Goal: Task Accomplishment & Management: Use online tool/utility

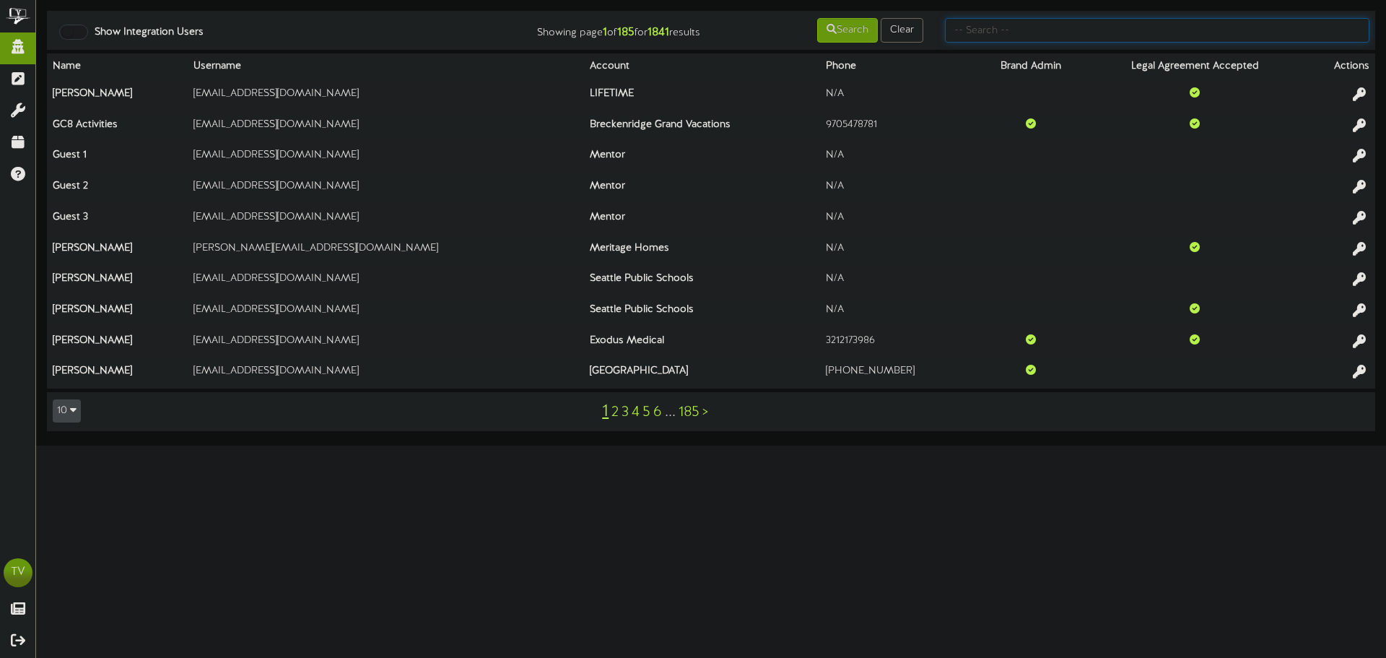
click at [1076, 29] on input "text" at bounding box center [1157, 30] width 425 height 25
type input "centene"
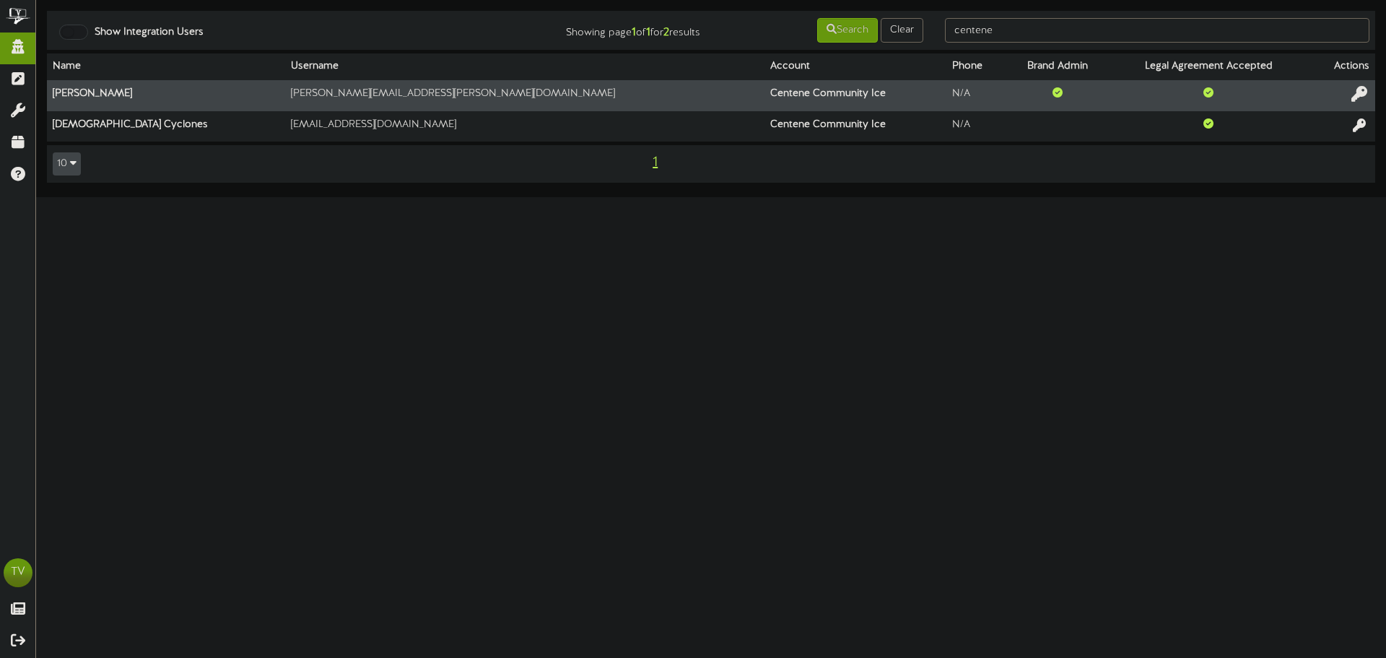
click at [1356, 96] on icon at bounding box center [1360, 94] width 16 height 16
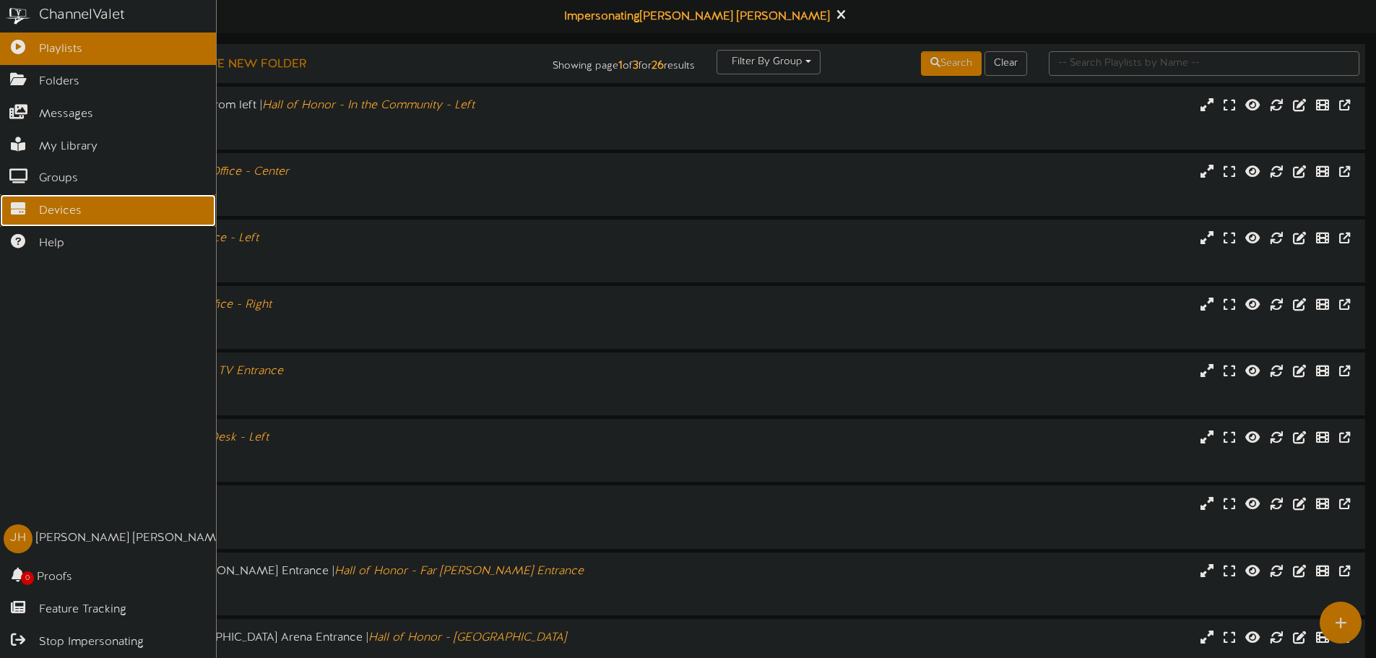
click at [65, 206] on span "Devices" at bounding box center [60, 211] width 43 height 17
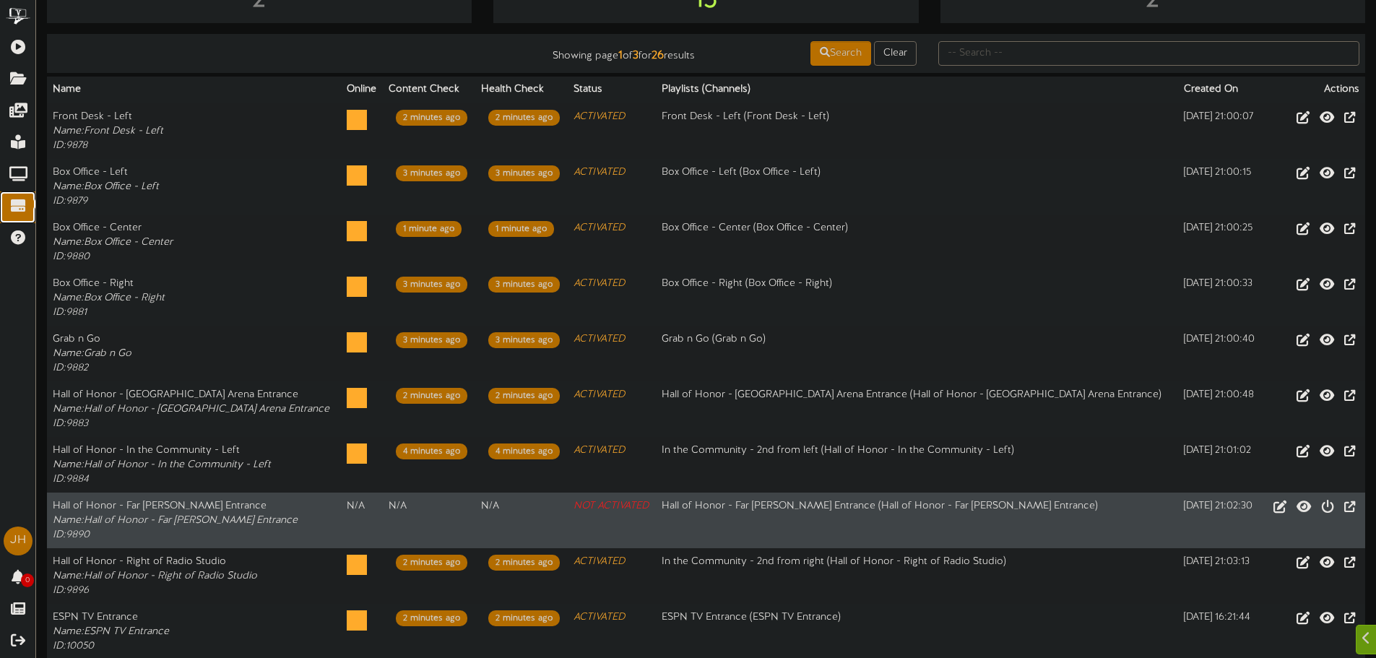
scroll to position [144, 0]
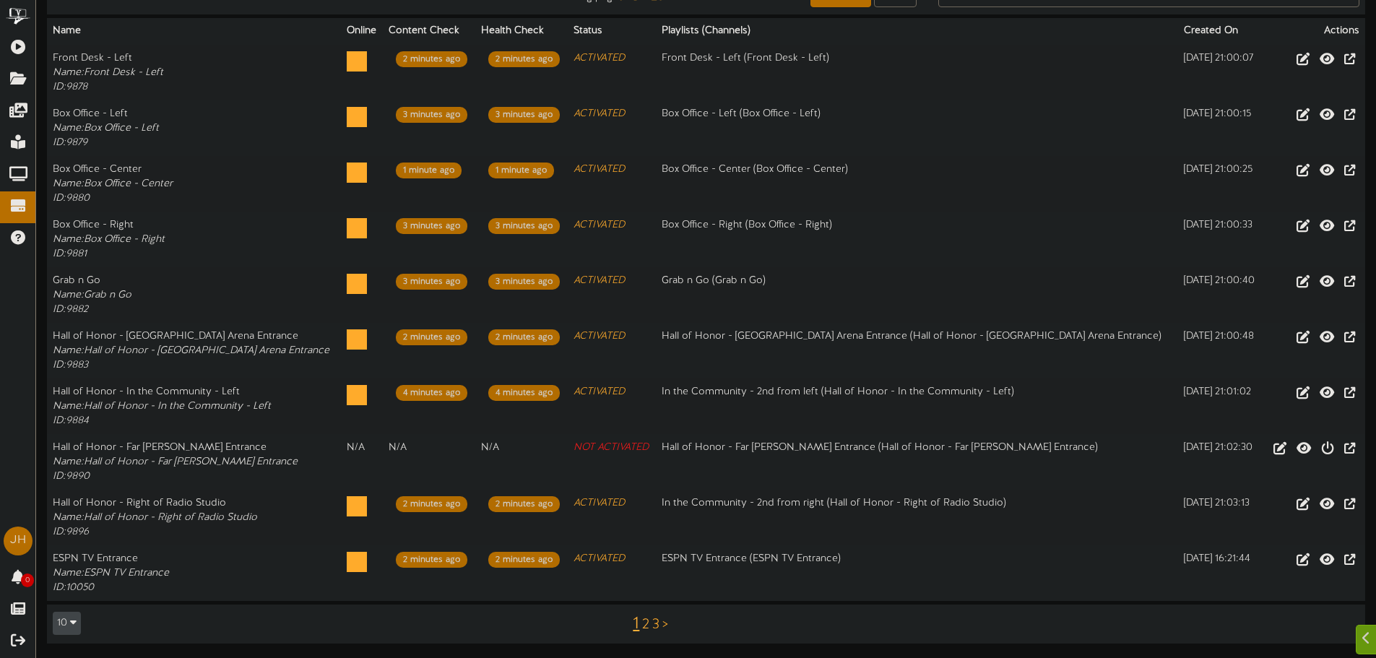
click at [643, 623] on link "2" at bounding box center [645, 625] width 7 height 16
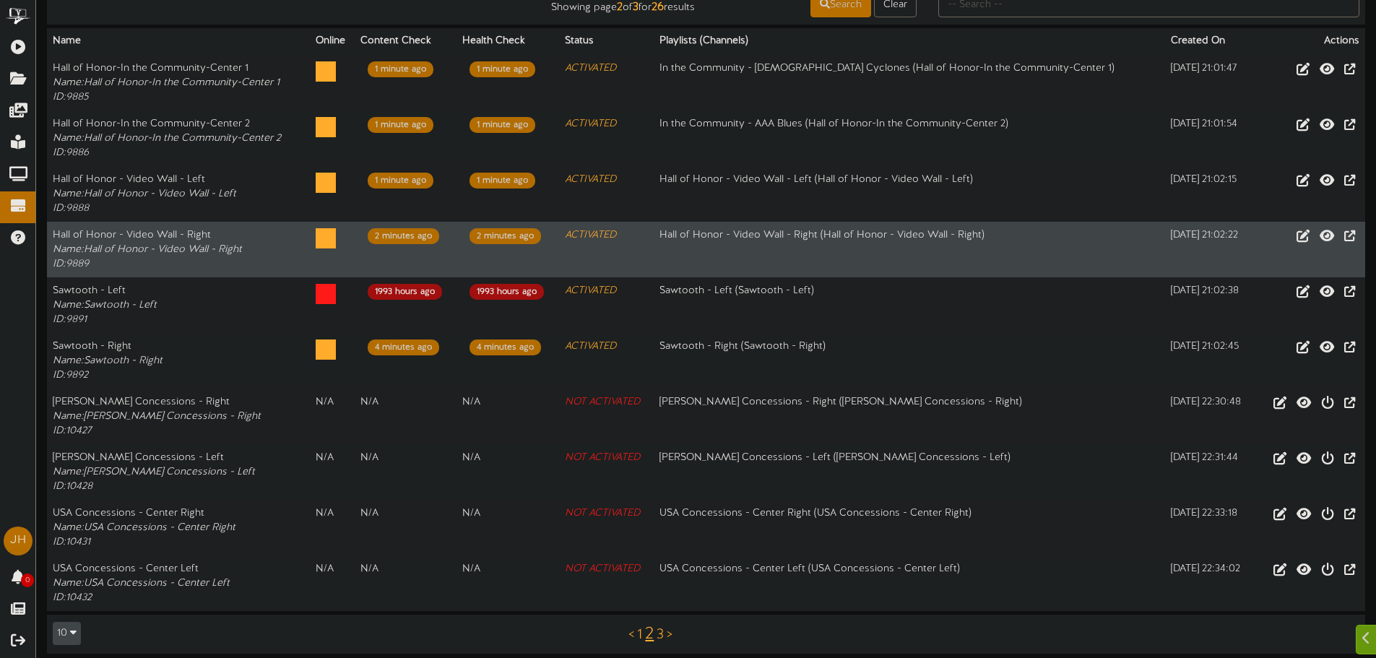
scroll to position [144, 0]
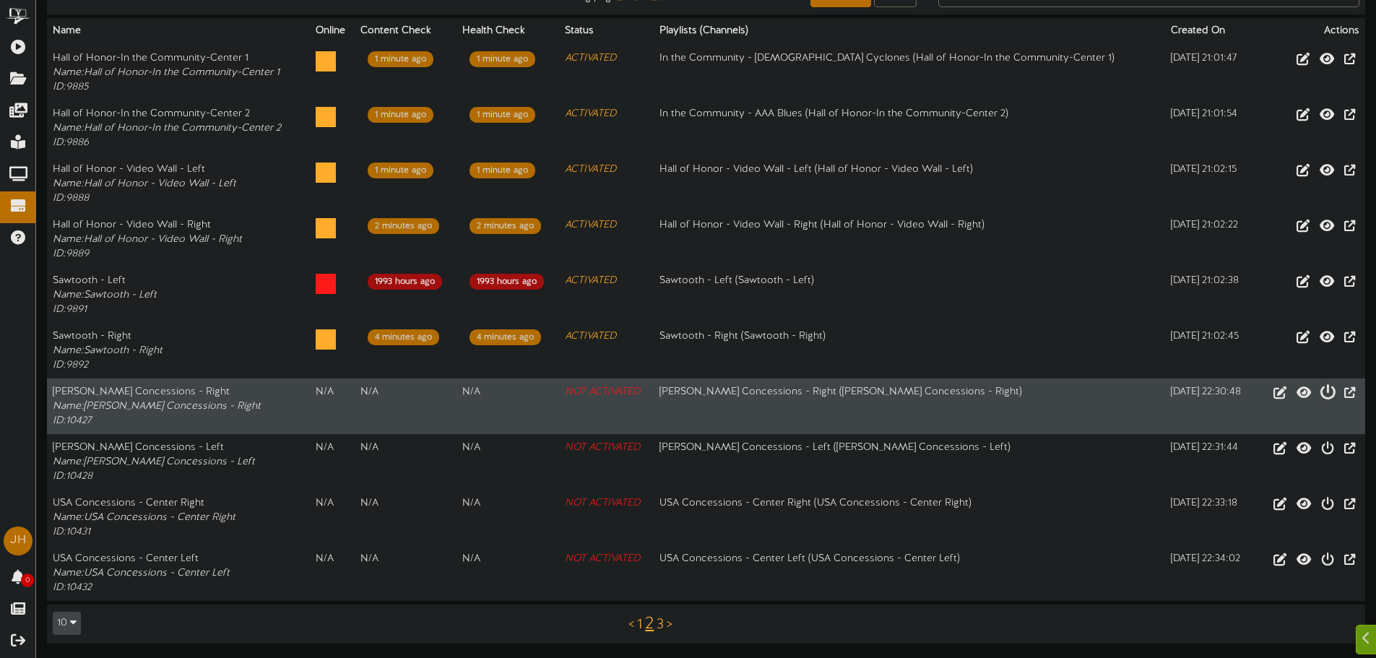
click at [1320, 398] on icon at bounding box center [1327, 391] width 16 height 16
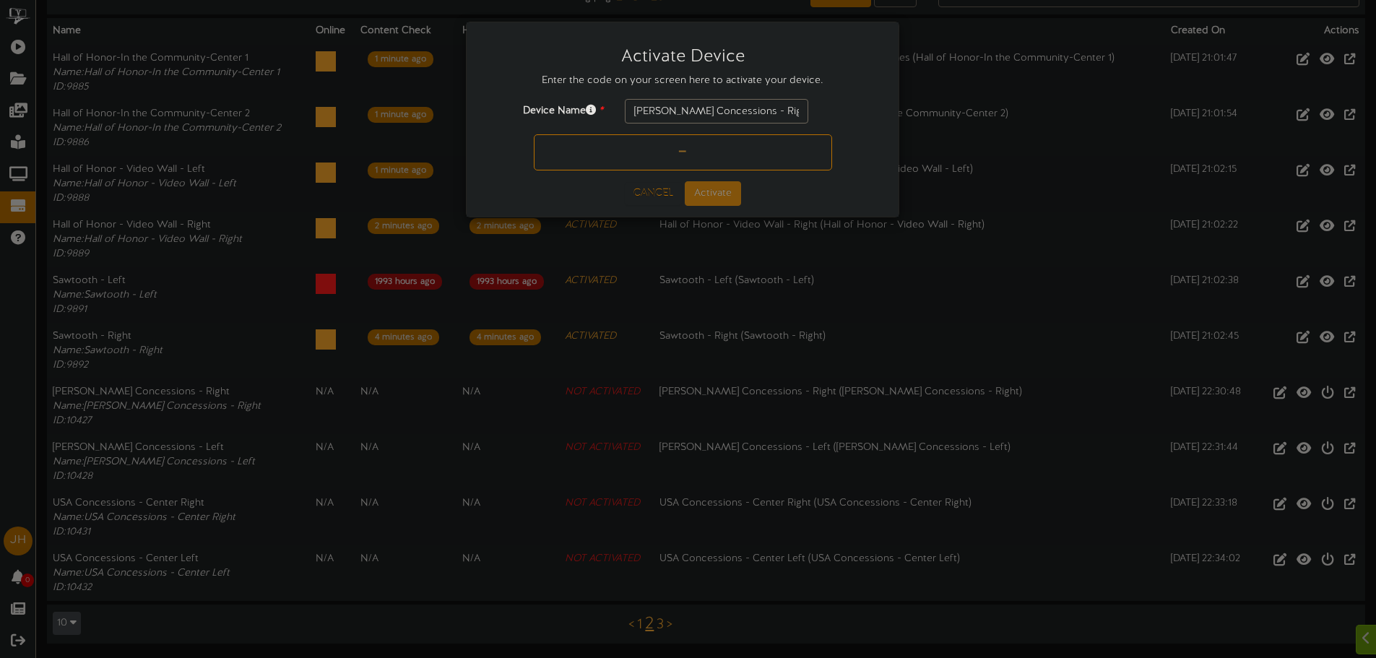
paste input "BBL0QM"
type input "BBL0QM"
click at [726, 190] on button "Activate" at bounding box center [713, 193] width 56 height 25
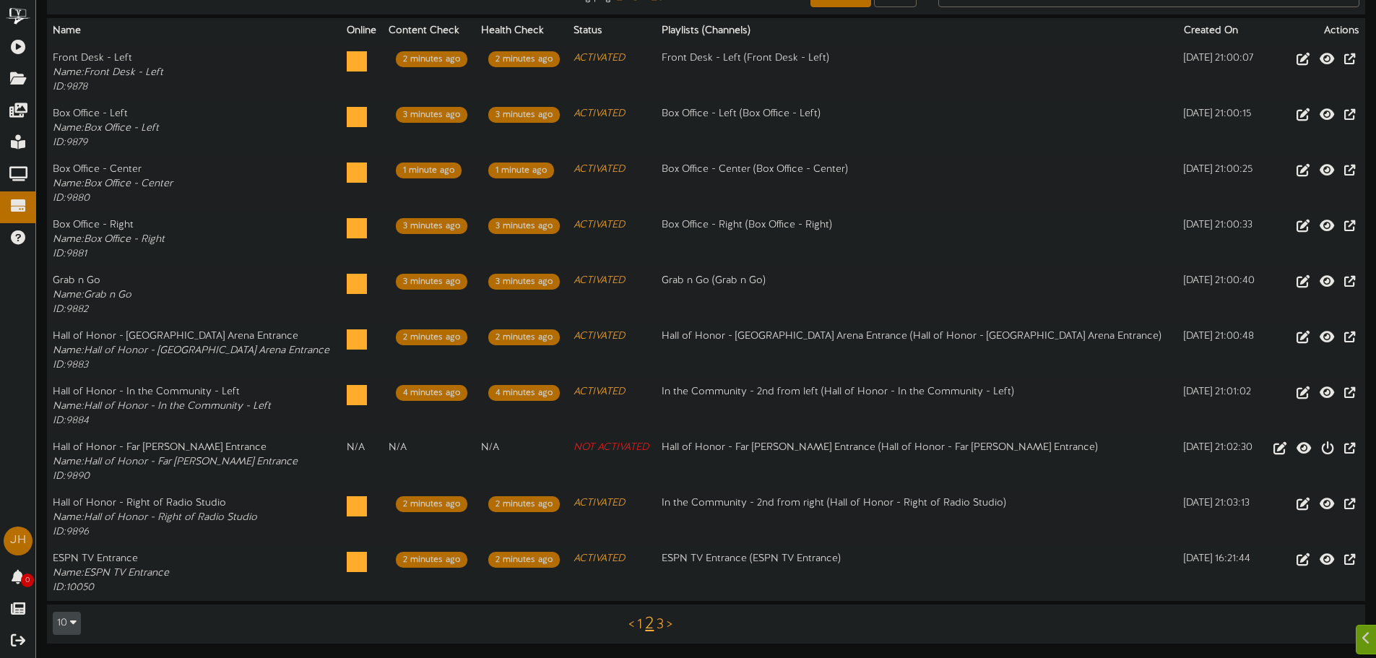
click at [651, 622] on link "2" at bounding box center [649, 624] width 9 height 19
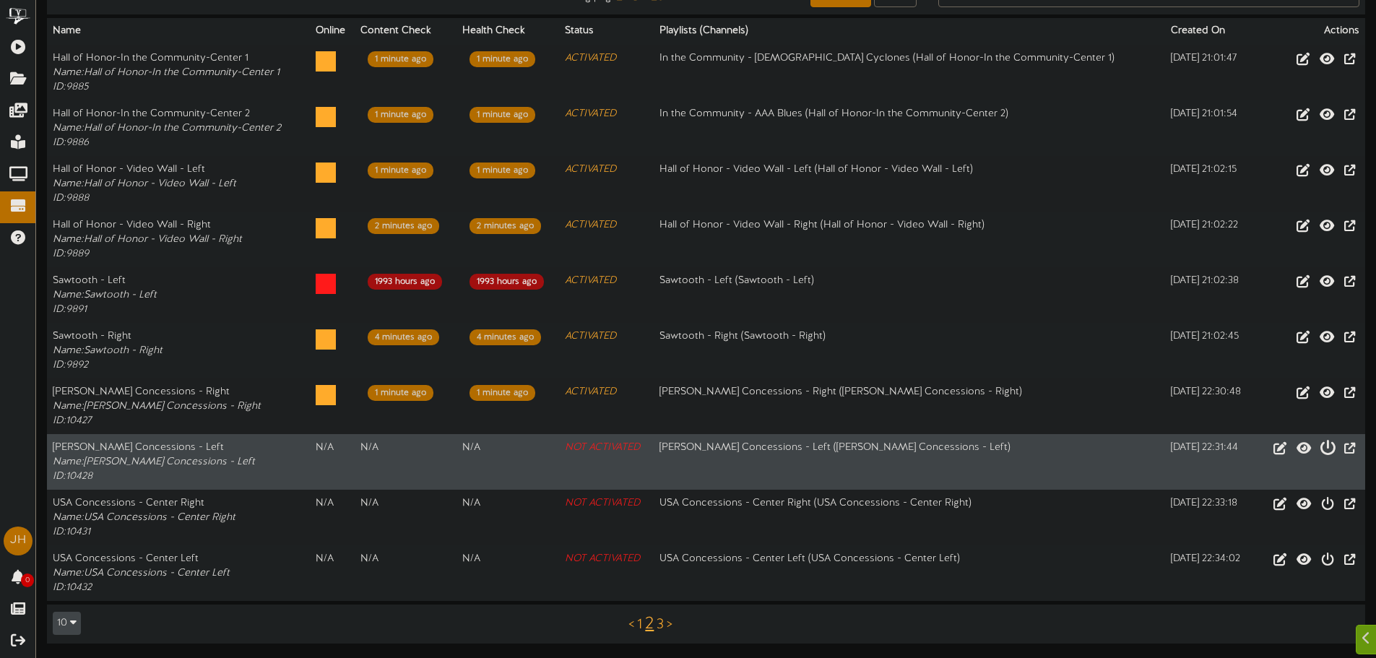
click at [1319, 454] on icon at bounding box center [1327, 447] width 16 height 16
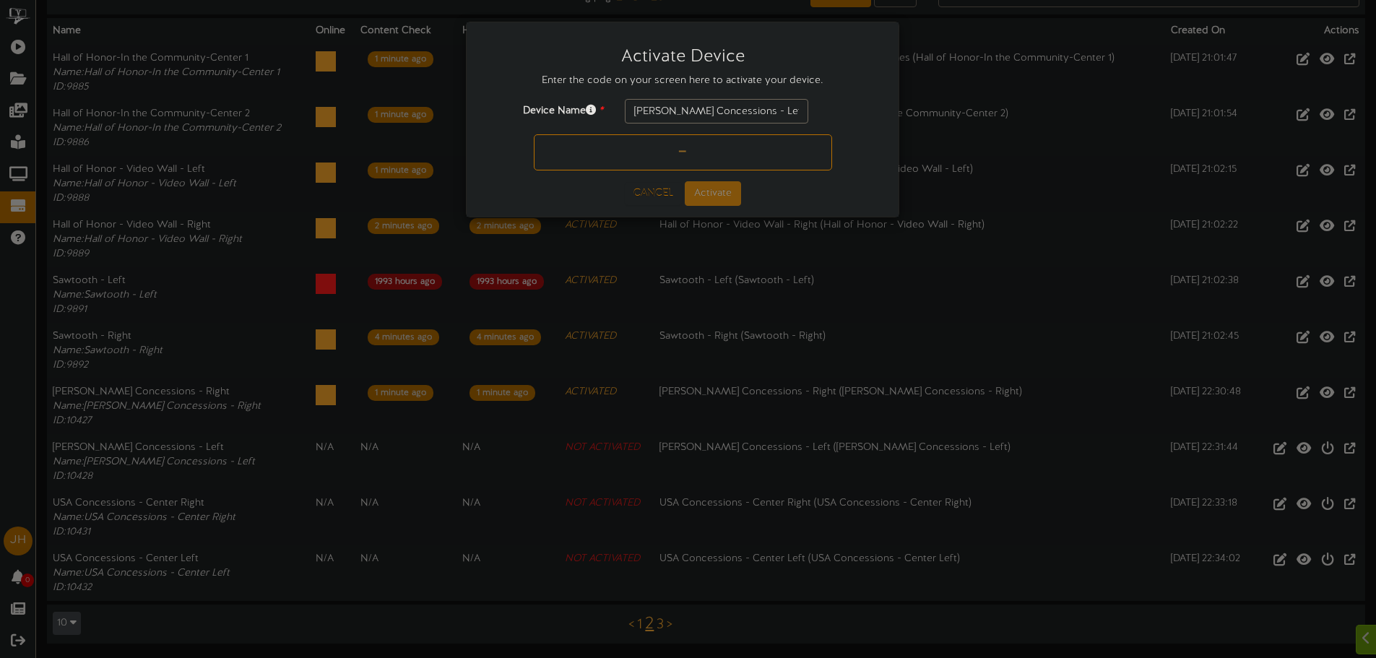
click at [725, 147] on input "text" at bounding box center [683, 152] width 298 height 36
paste input "EHA3EG"
type input "EHA3EG"
click at [701, 201] on button "Activate" at bounding box center [713, 193] width 56 height 25
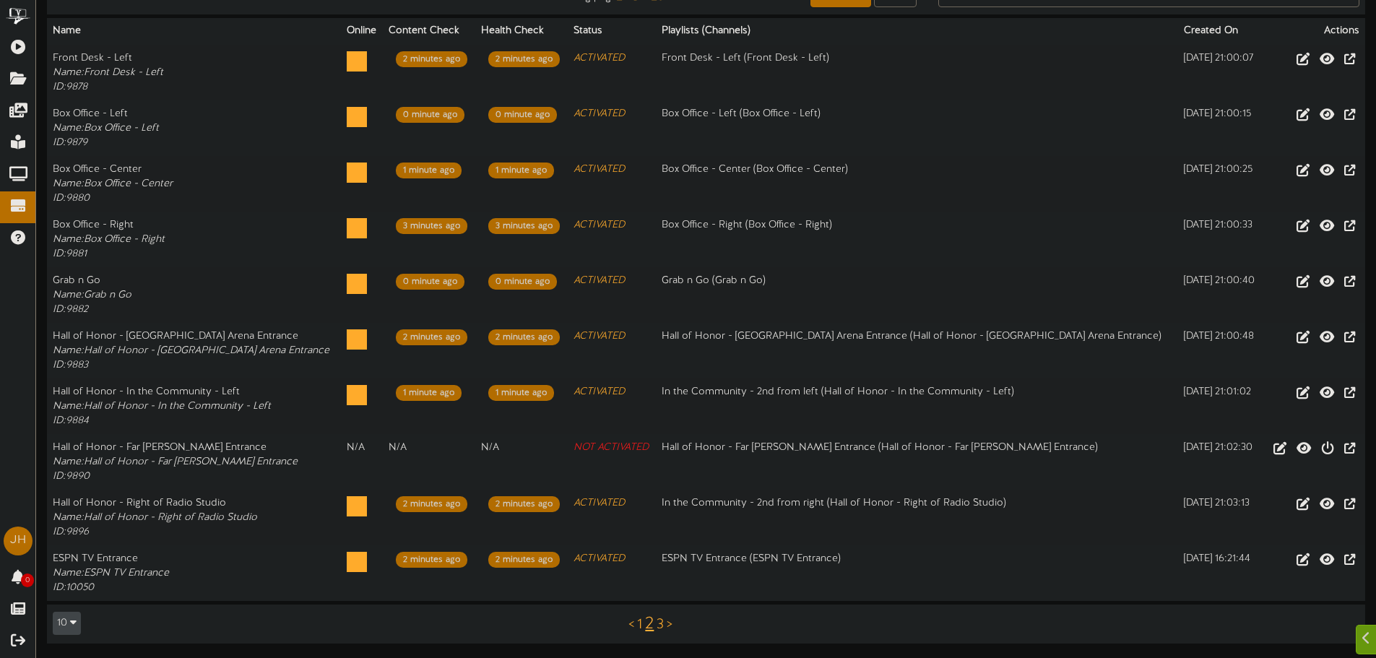
click at [651, 625] on link "2" at bounding box center [649, 624] width 9 height 19
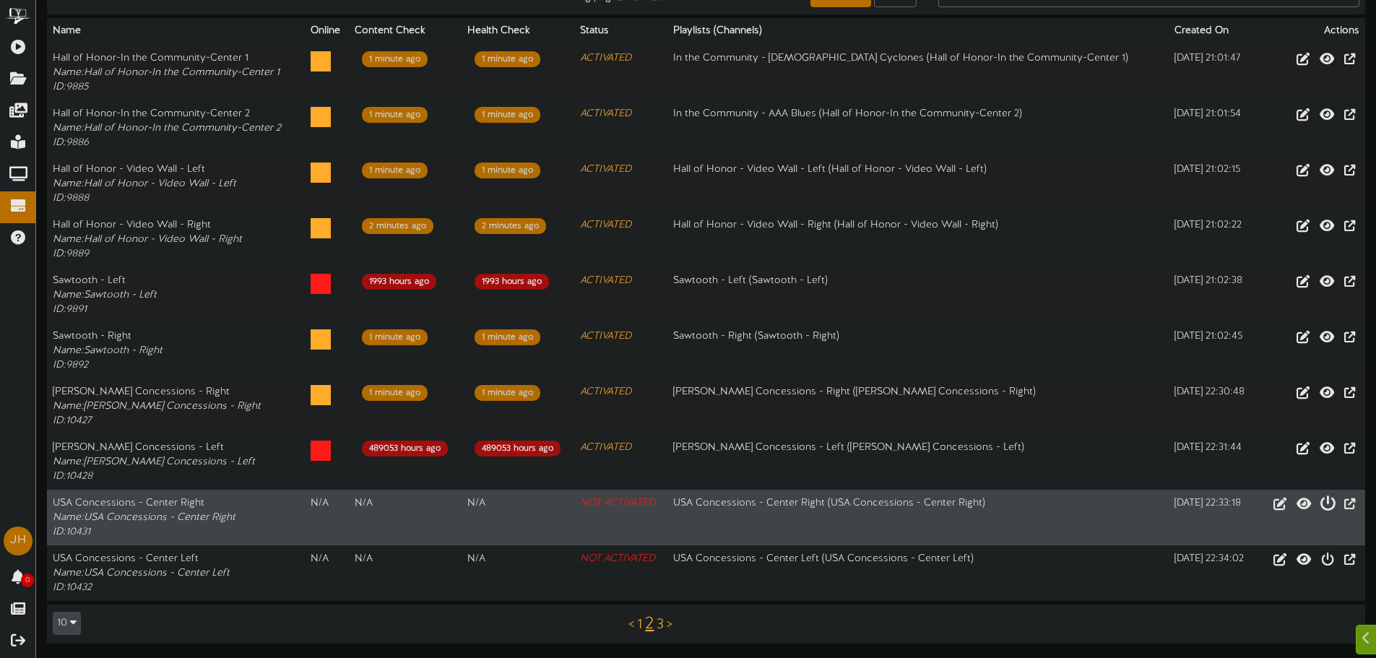
click at [1323, 501] on icon at bounding box center [1327, 503] width 16 height 16
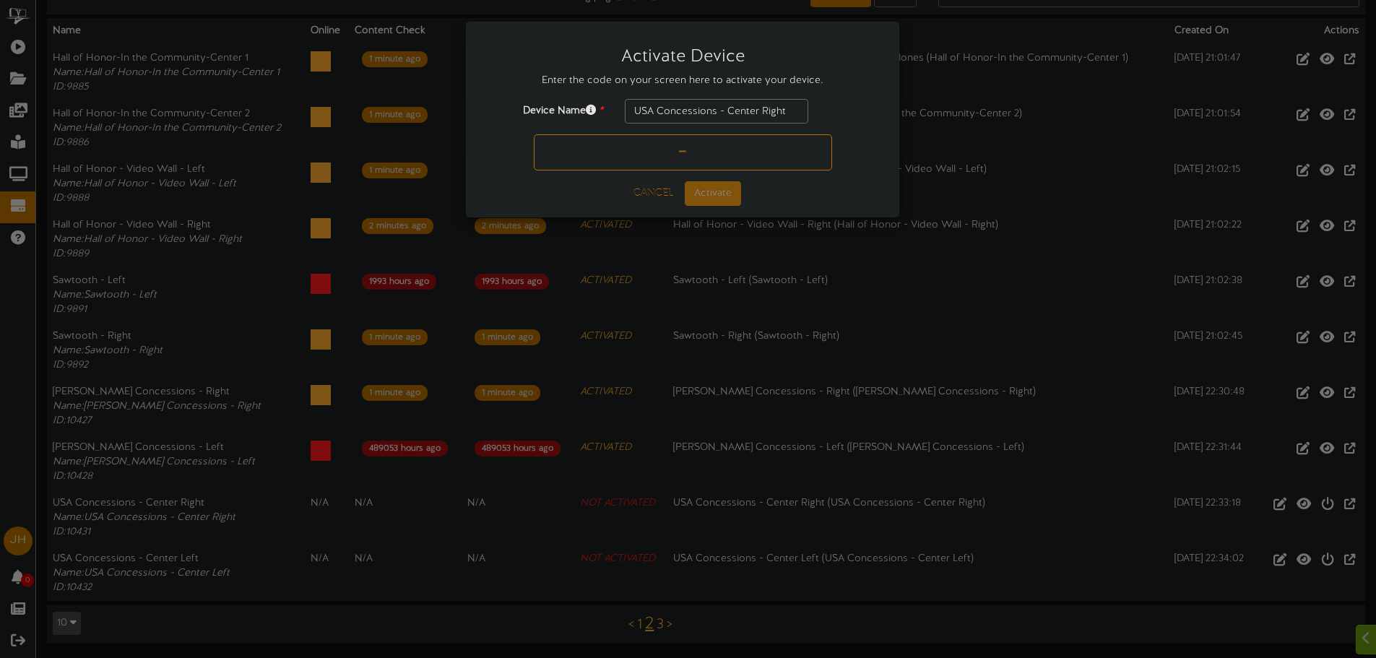
paste input "B35LLG"
type input "B35LLG"
click at [728, 192] on button "Activate" at bounding box center [713, 193] width 56 height 25
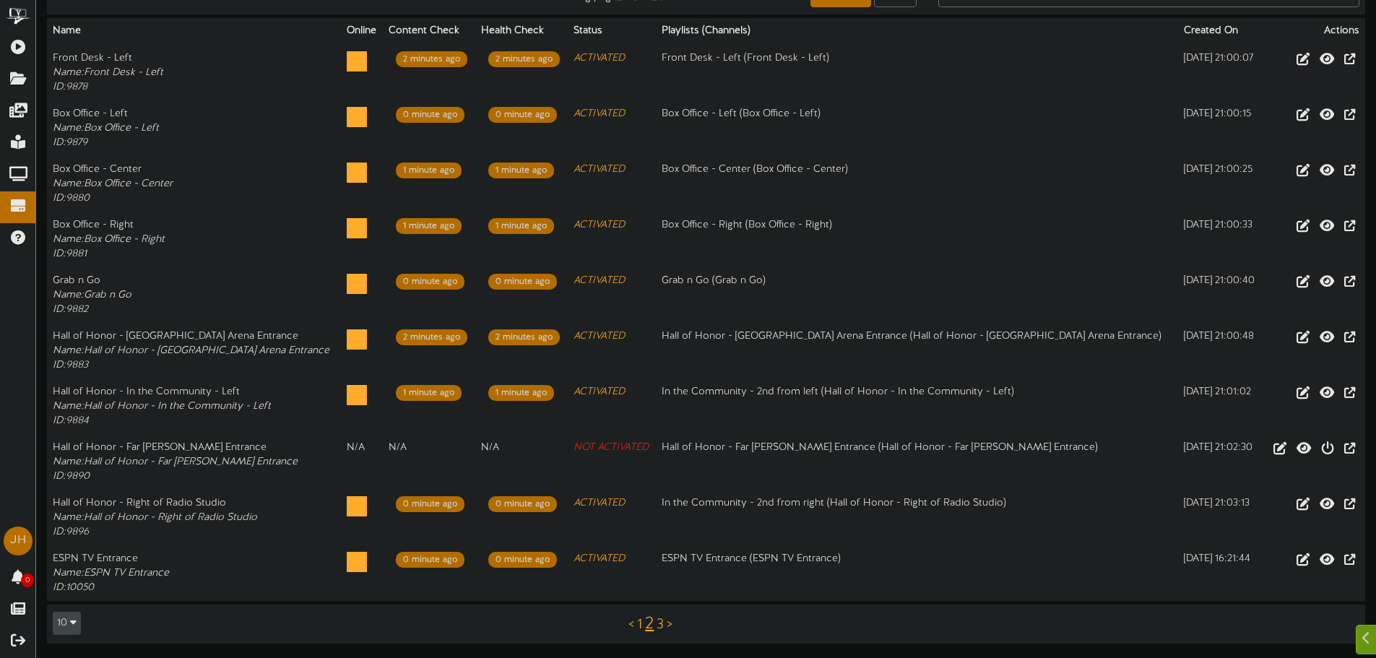
click at [646, 630] on link "2" at bounding box center [649, 624] width 9 height 19
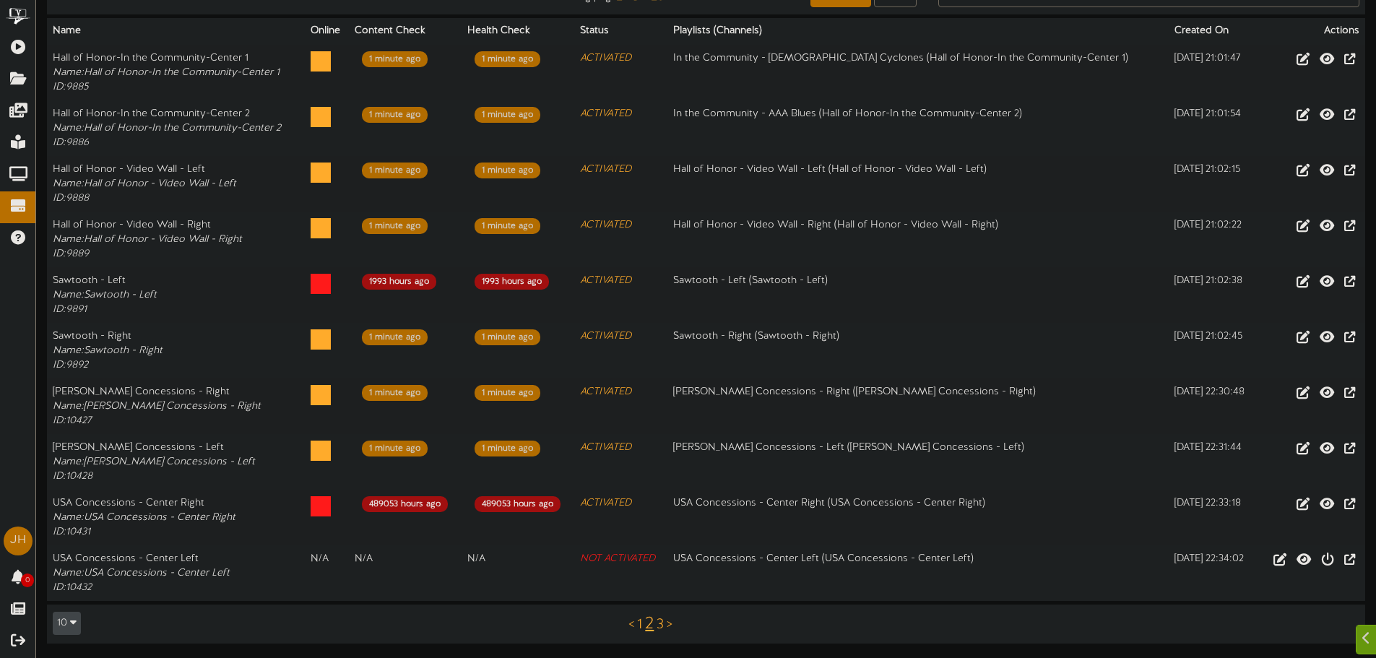
click at [657, 620] on link "3" at bounding box center [659, 625] width 7 height 16
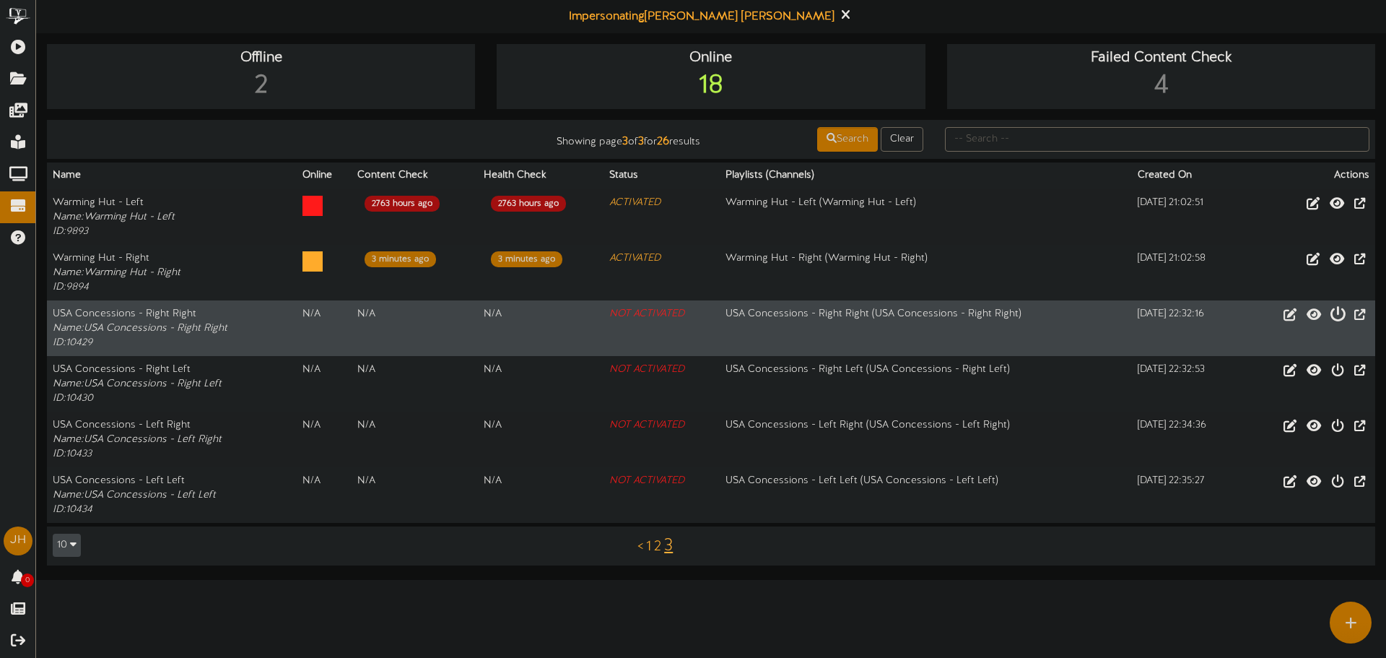
click at [1330, 309] on icon at bounding box center [1338, 313] width 16 height 16
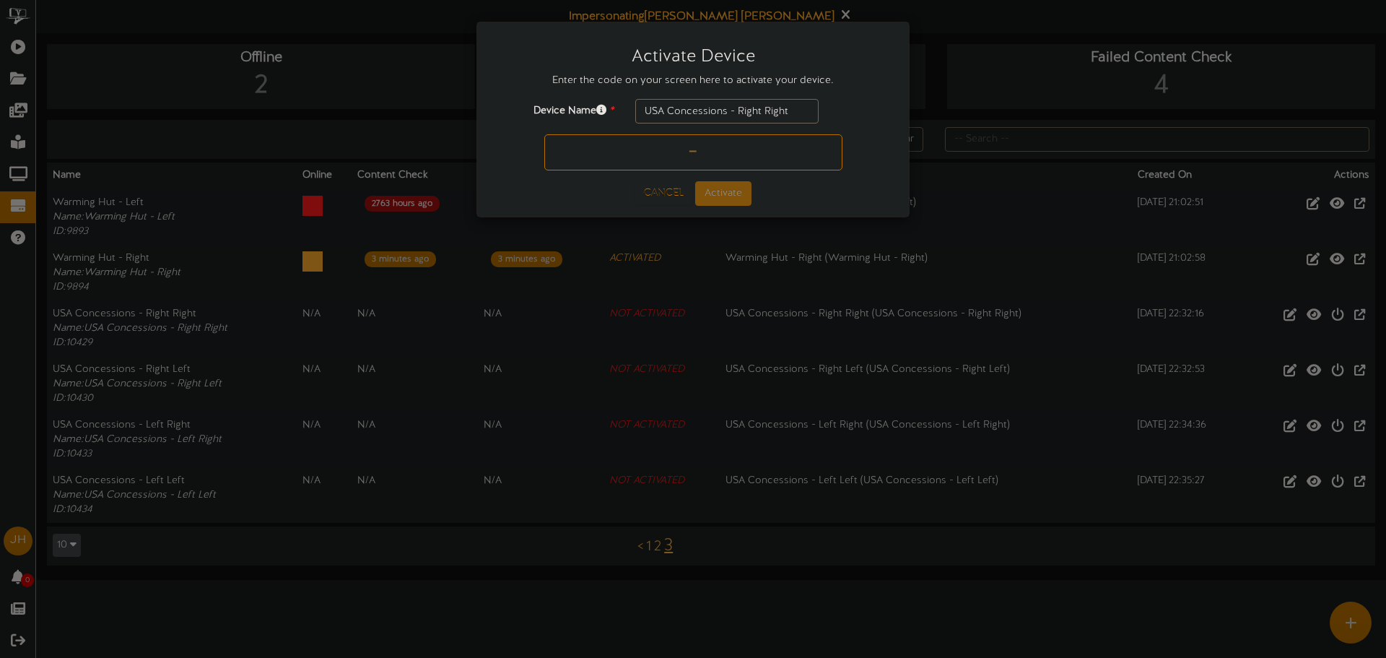
click at [736, 160] on input "text" at bounding box center [693, 152] width 298 height 36
type input "WM4353"
click at [734, 197] on button "Activate" at bounding box center [723, 193] width 56 height 25
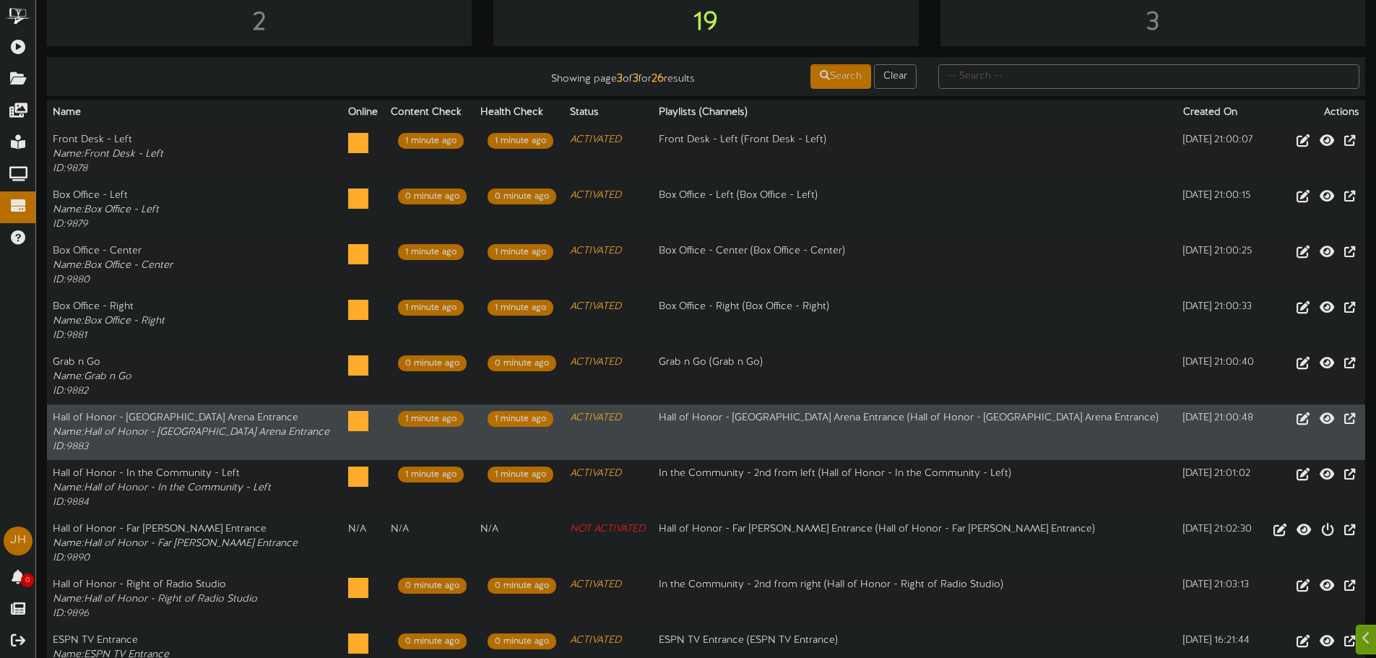
scroll to position [144, 0]
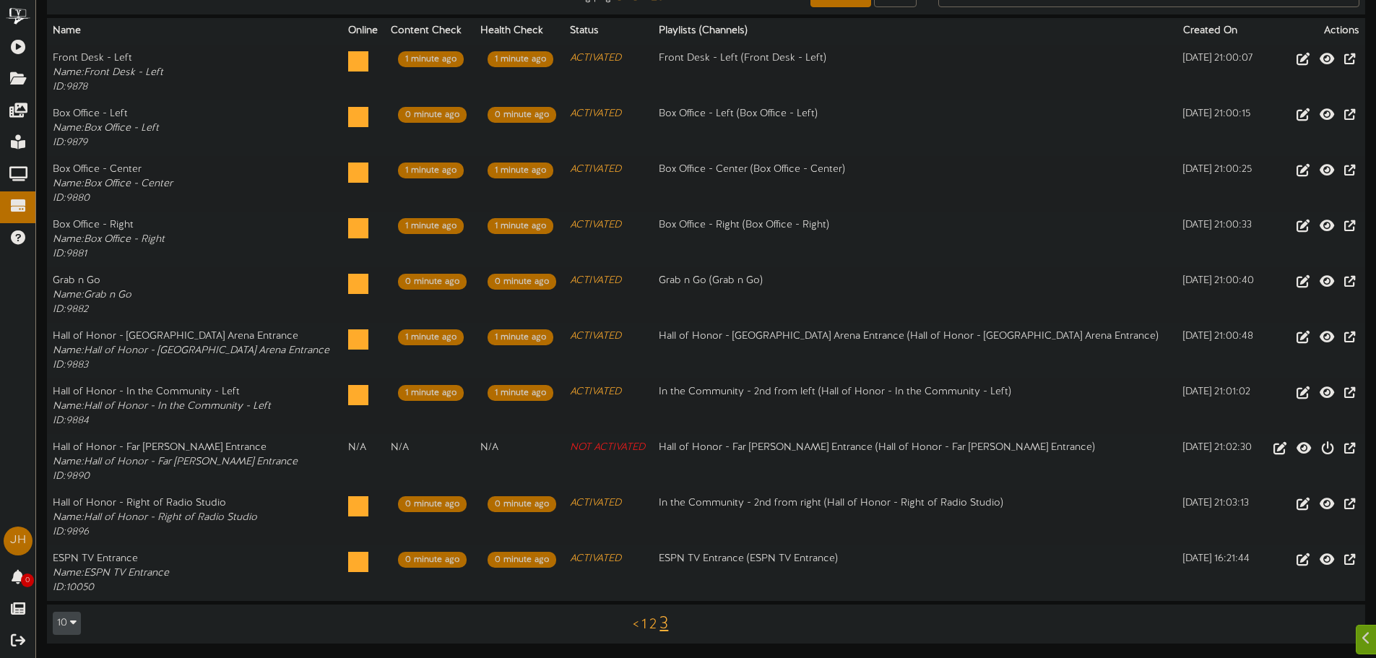
click at [665, 619] on link "3" at bounding box center [663, 624] width 9 height 19
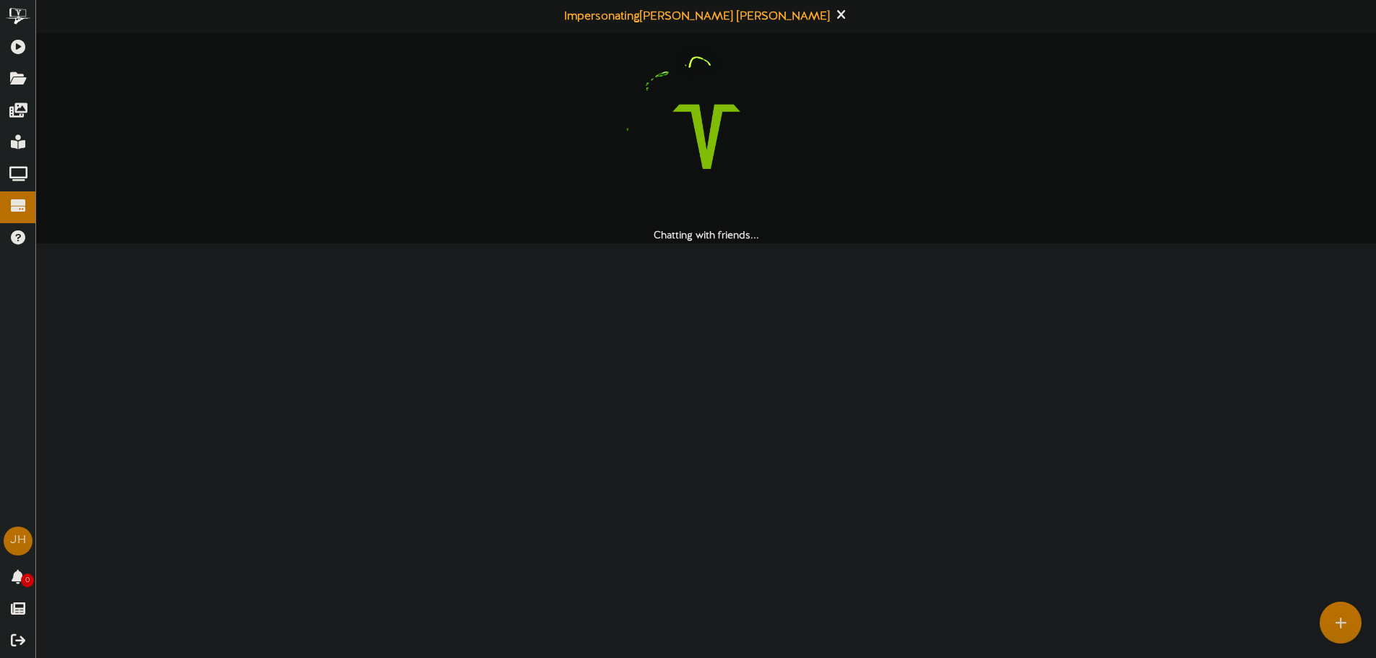
scroll to position [0, 0]
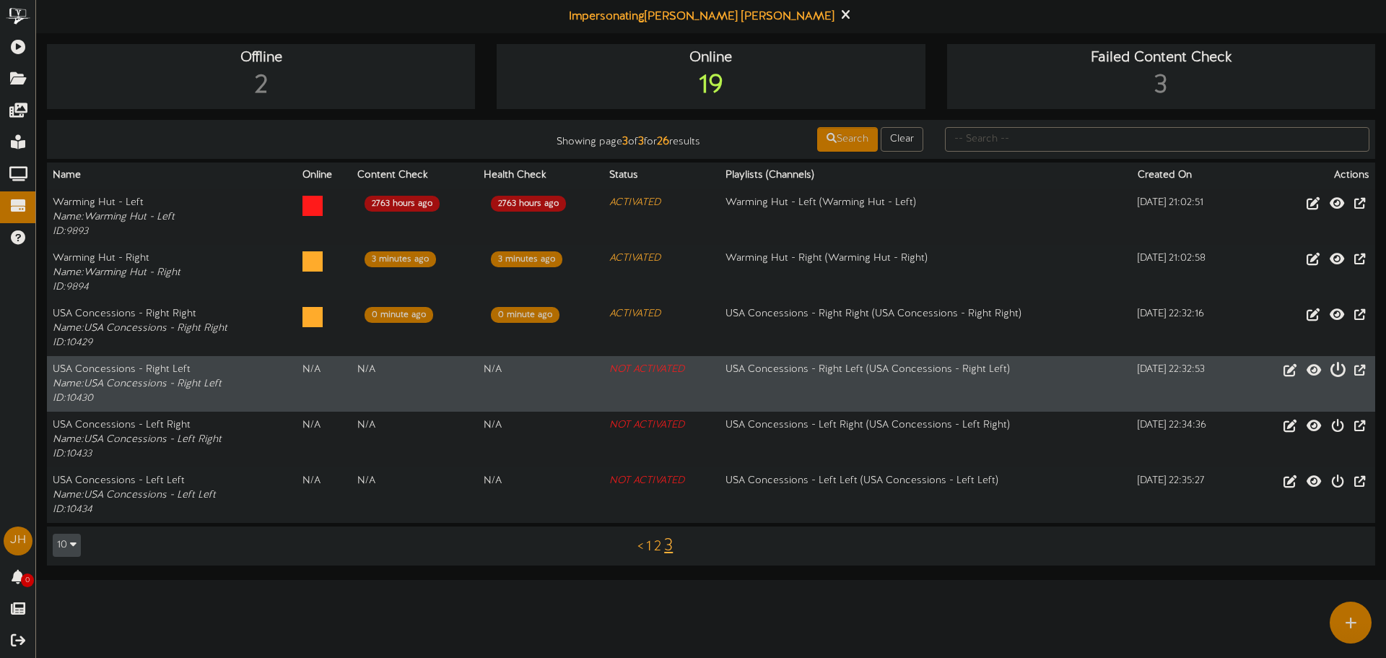
click at [1334, 374] on icon at bounding box center [1338, 369] width 16 height 16
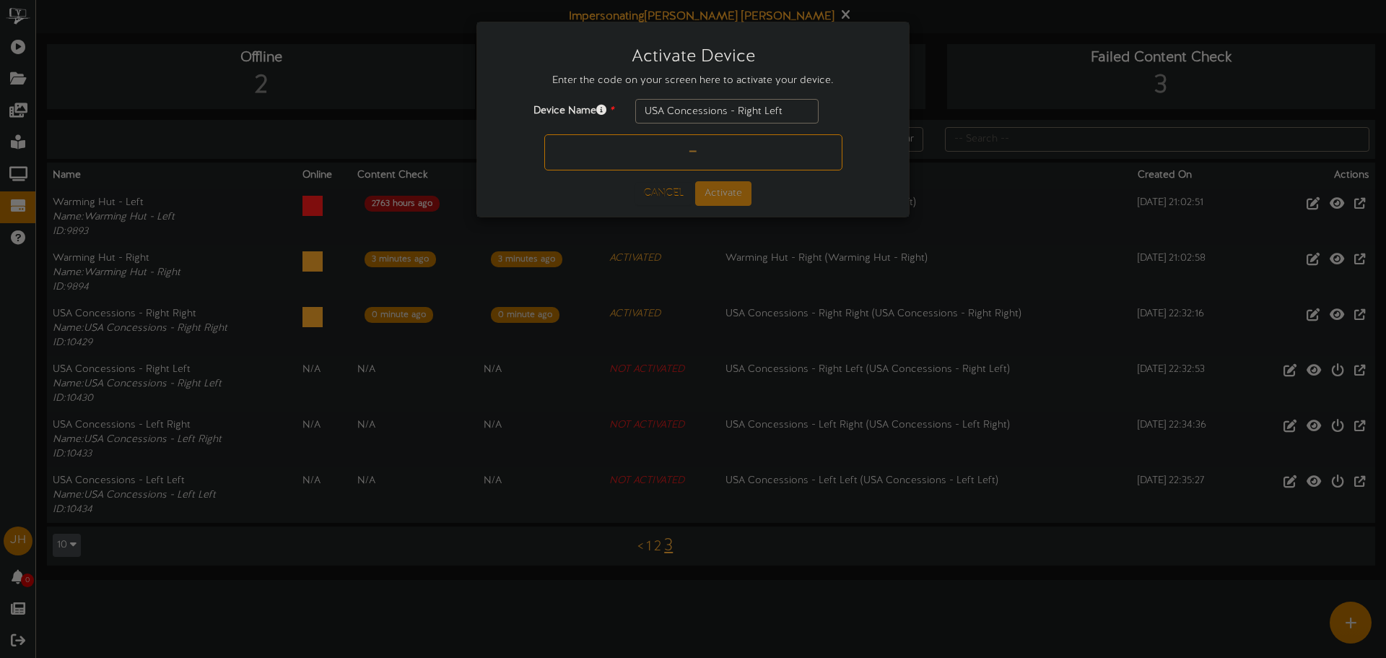
click at [640, 144] on input "text" at bounding box center [693, 152] width 298 height 36
type input "0FLC2K"
click at [721, 188] on button "Activate" at bounding box center [723, 193] width 56 height 25
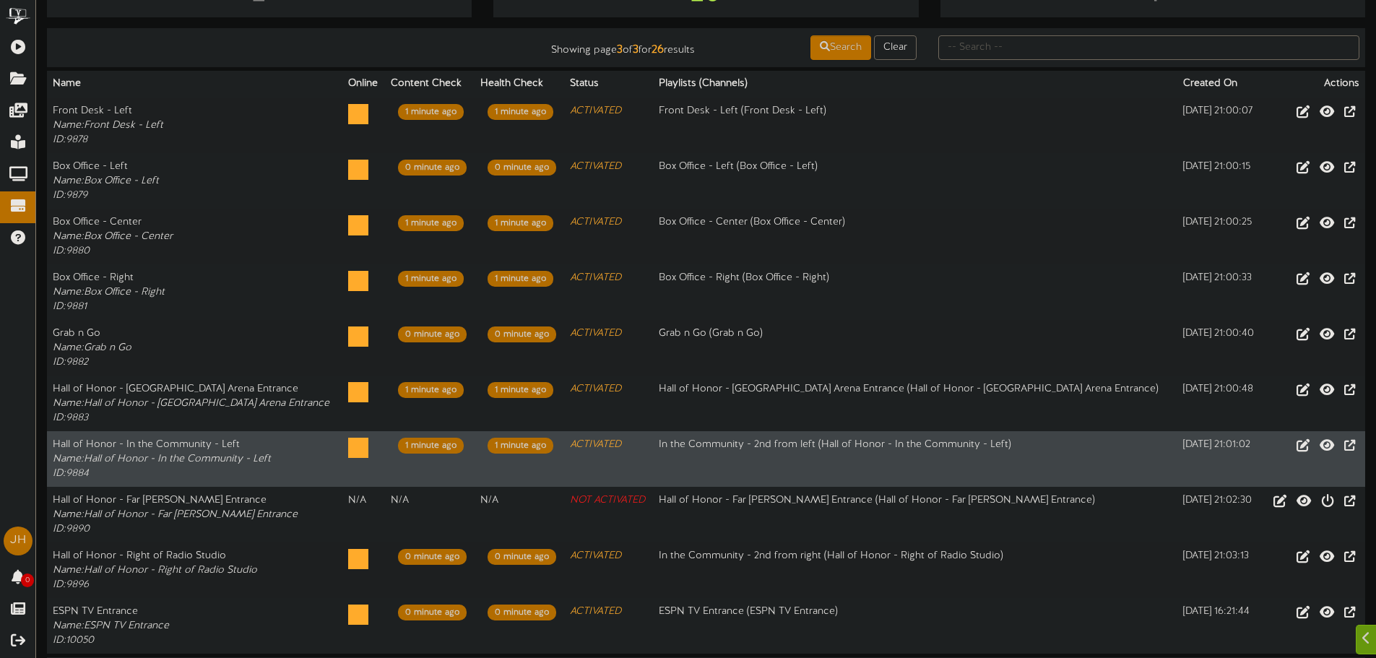
scroll to position [144, 0]
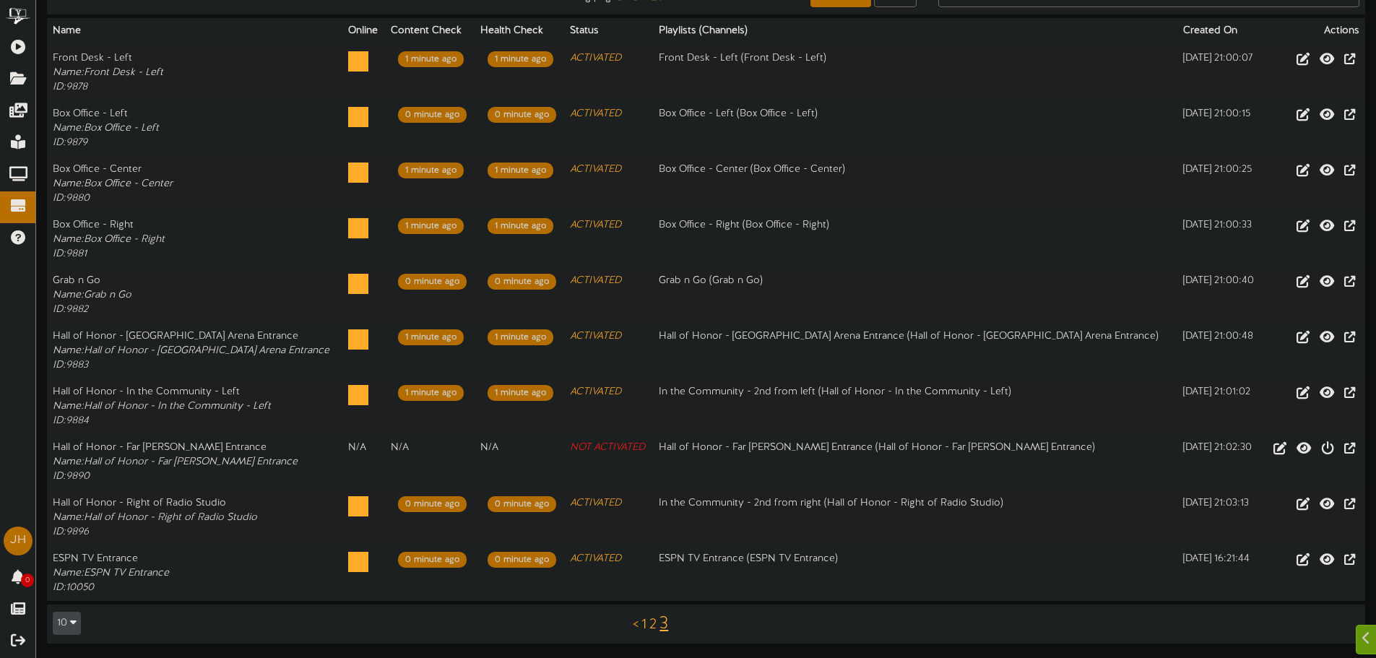
click at [664, 623] on link "3" at bounding box center [663, 624] width 9 height 19
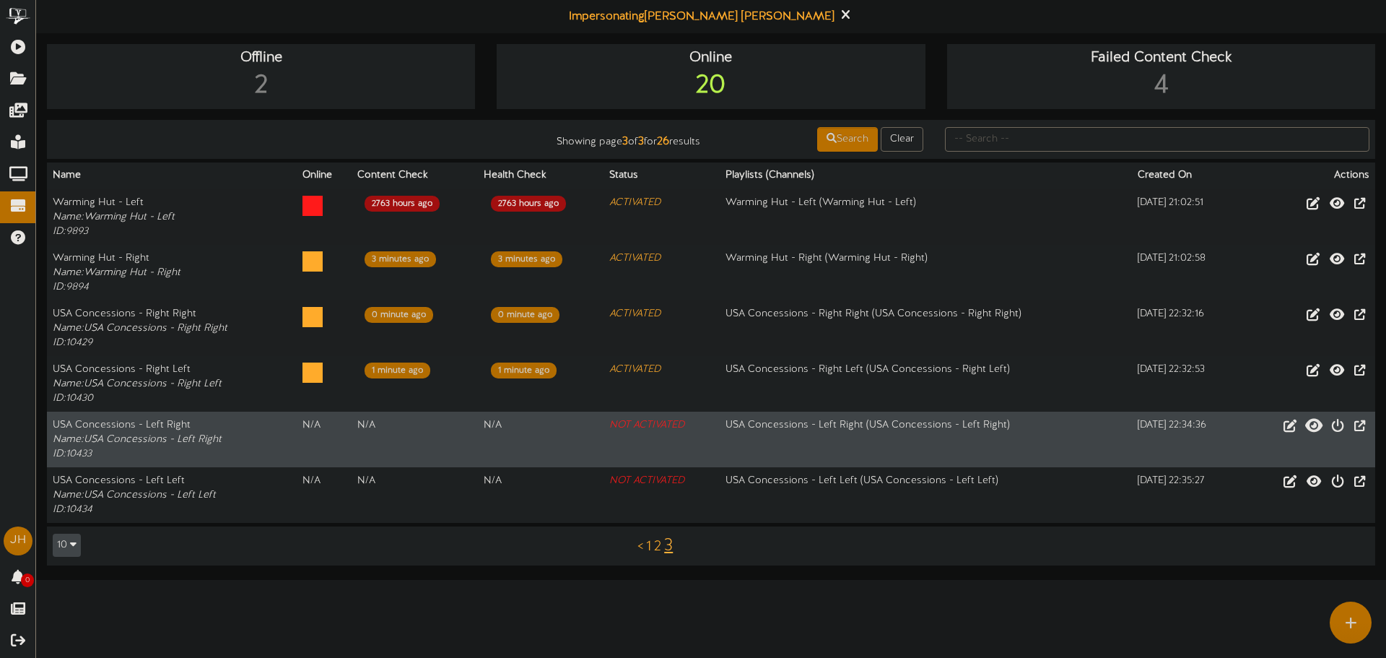
click at [1307, 430] on icon at bounding box center [1314, 425] width 17 height 16
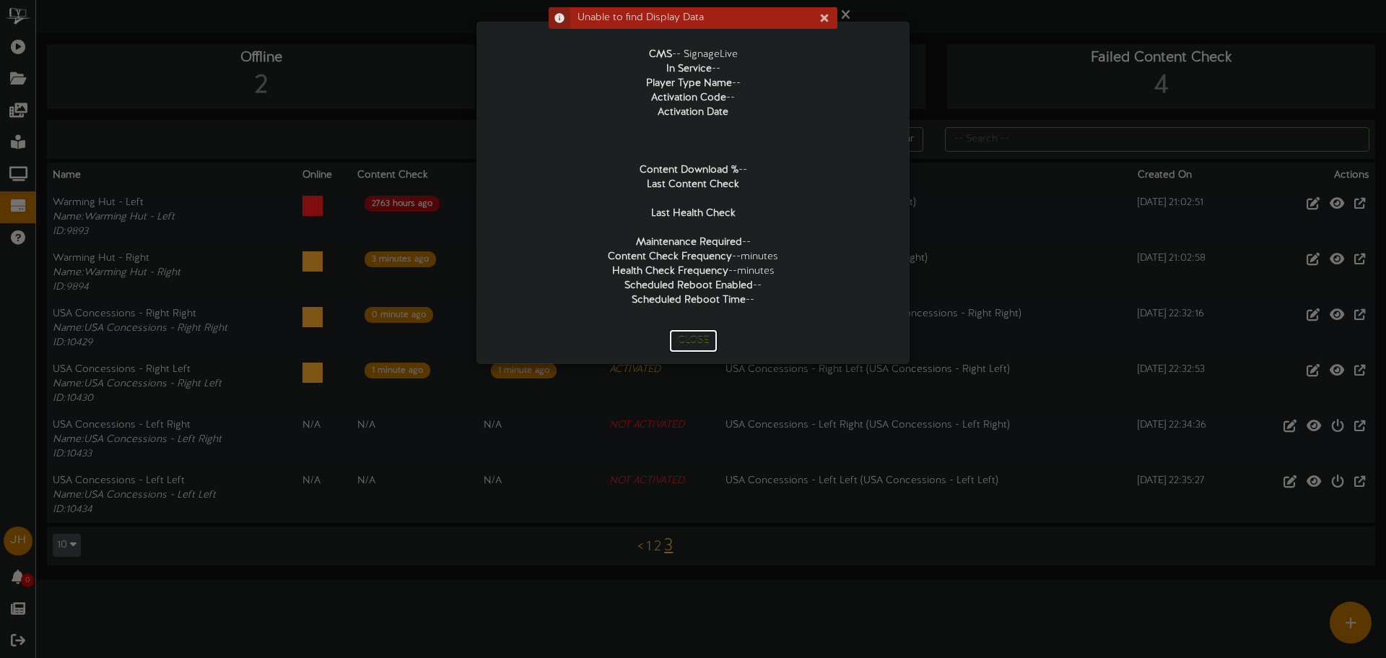
click at [699, 344] on button "Close" at bounding box center [693, 340] width 48 height 23
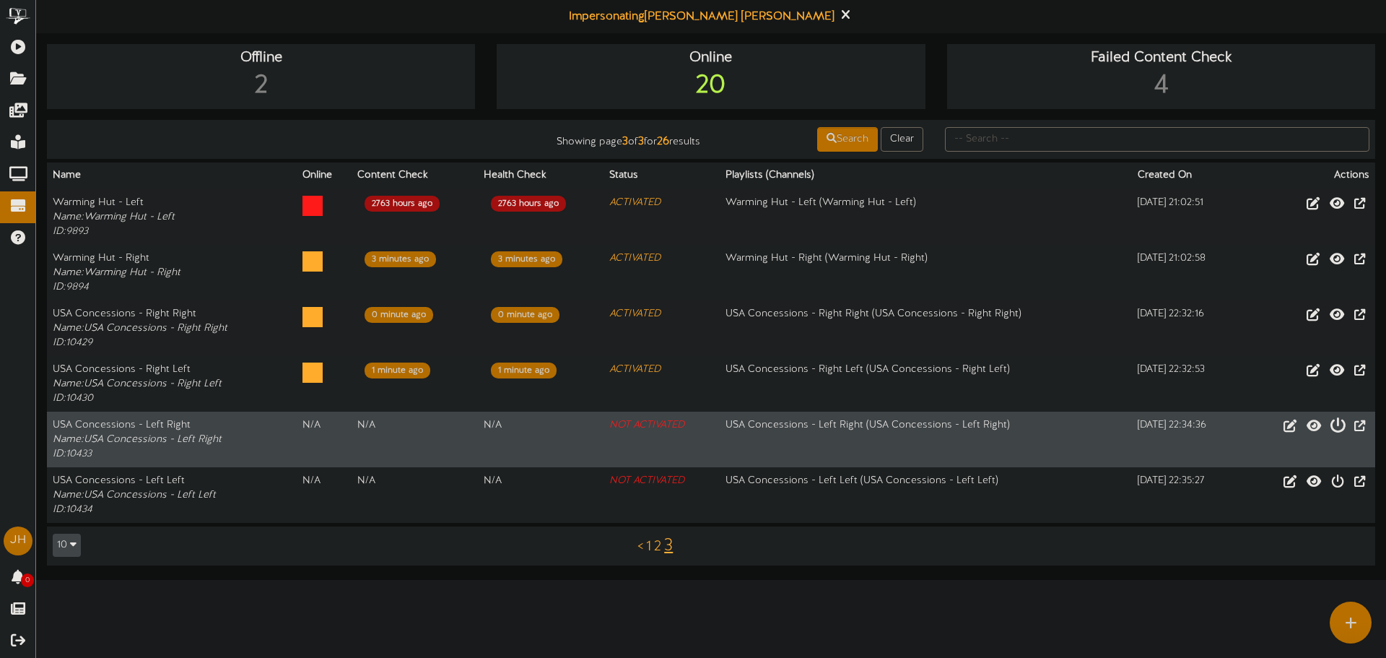
click at [1330, 421] on icon at bounding box center [1338, 425] width 16 height 16
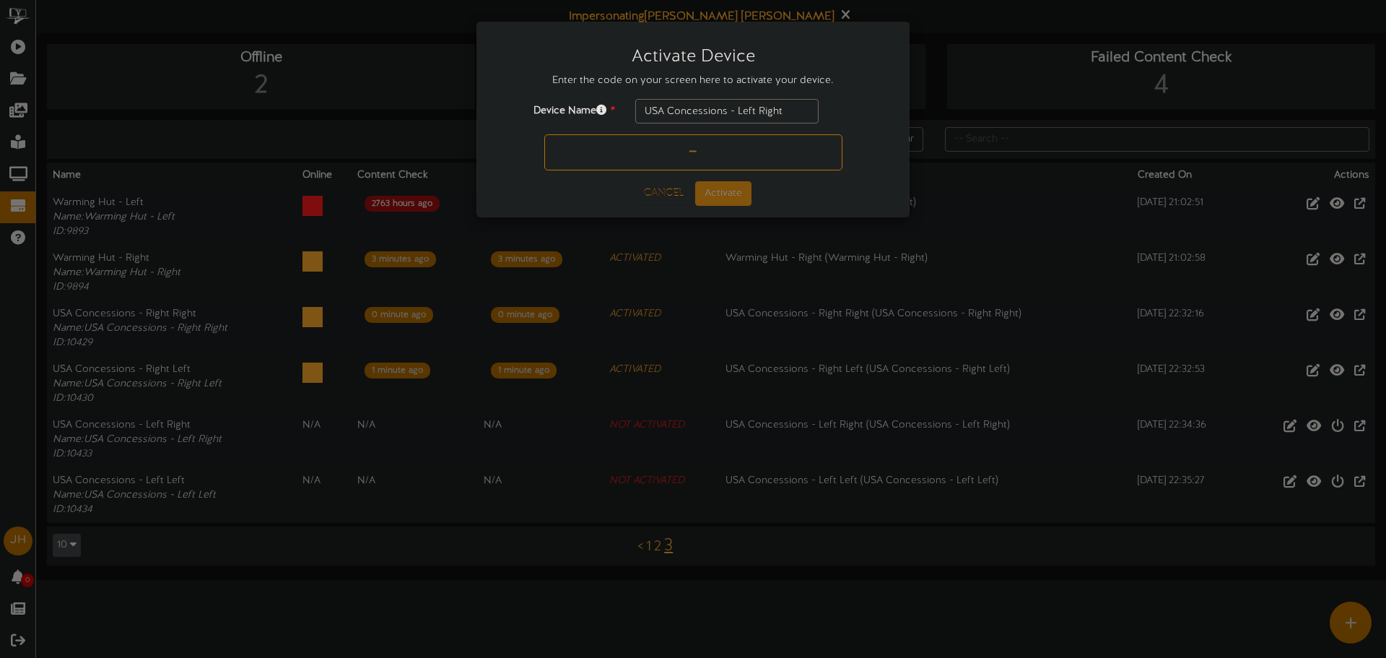
click at [686, 144] on input "text" at bounding box center [693, 152] width 298 height 36
type input "DB46CP"
click at [716, 185] on button "Activate" at bounding box center [723, 193] width 56 height 25
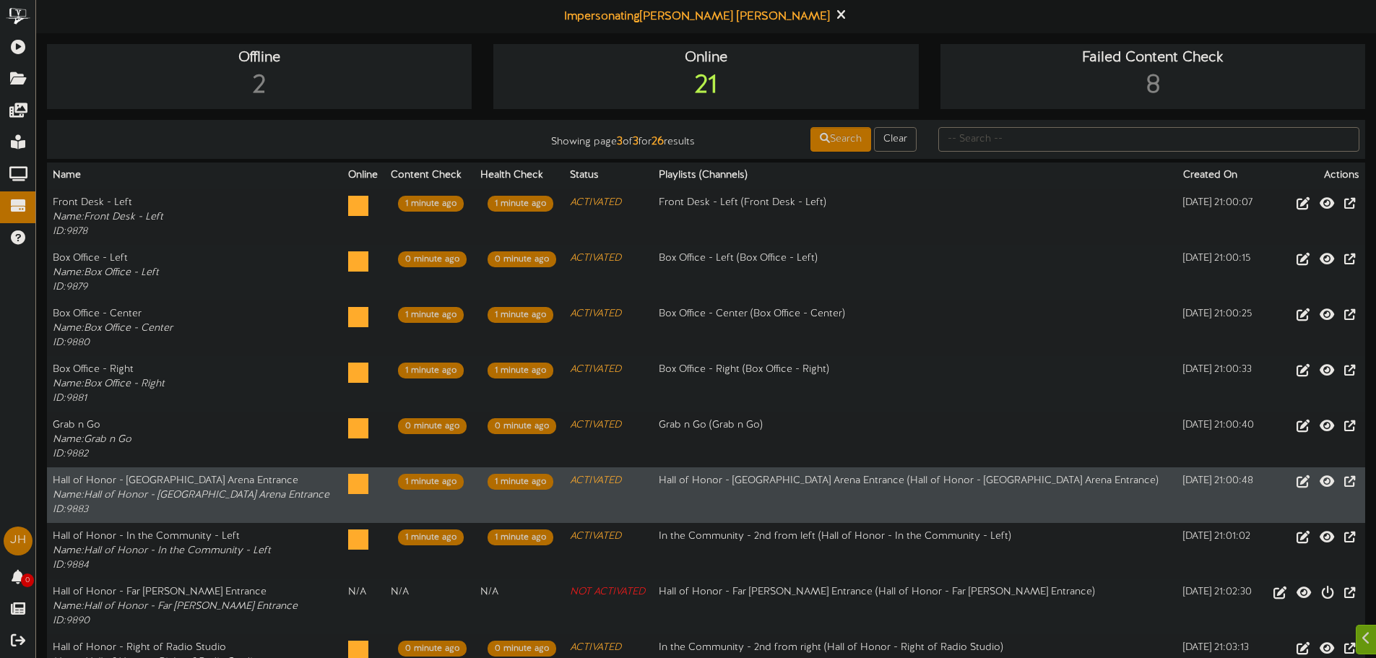
scroll to position [144, 0]
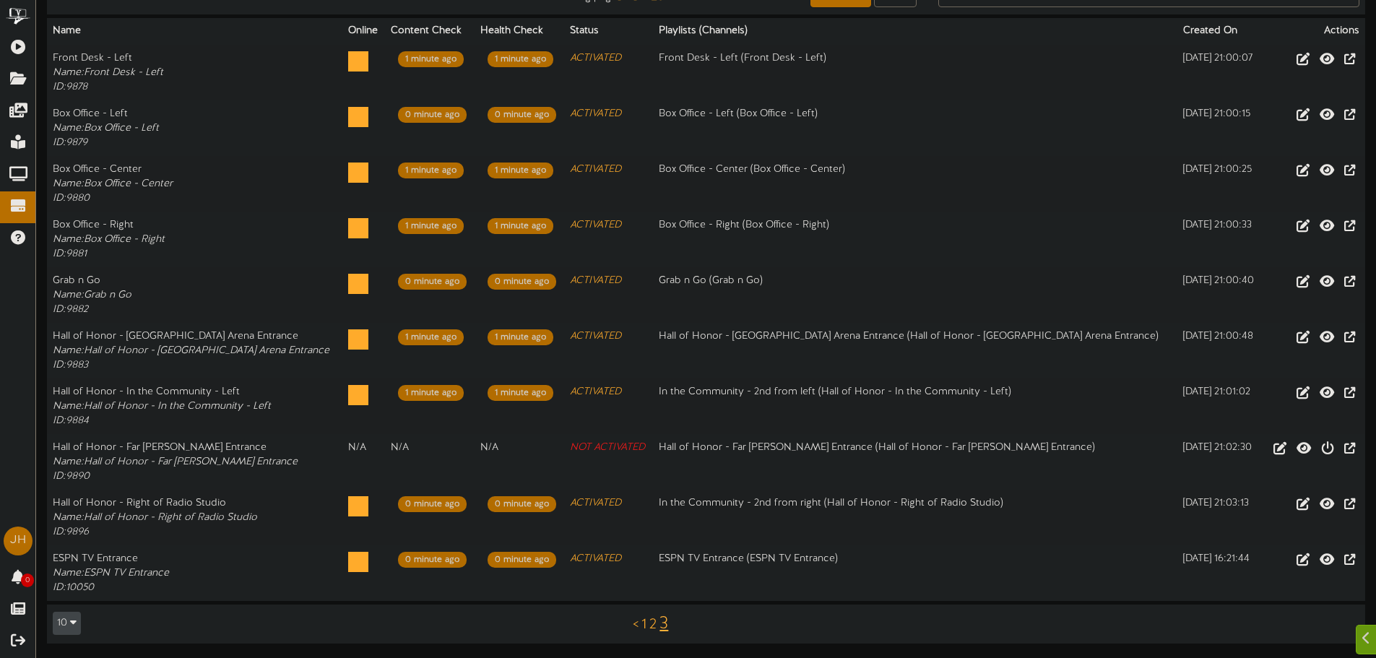
click at [665, 618] on link "3" at bounding box center [663, 624] width 9 height 19
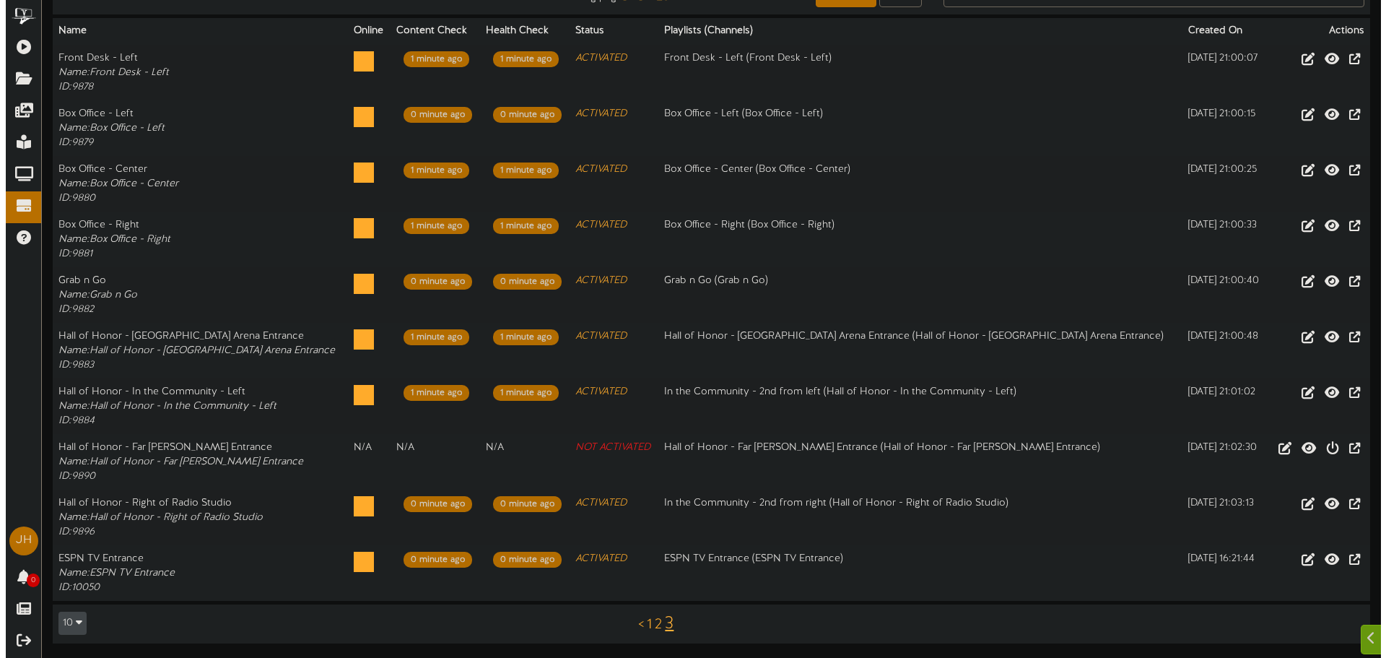
scroll to position [0, 0]
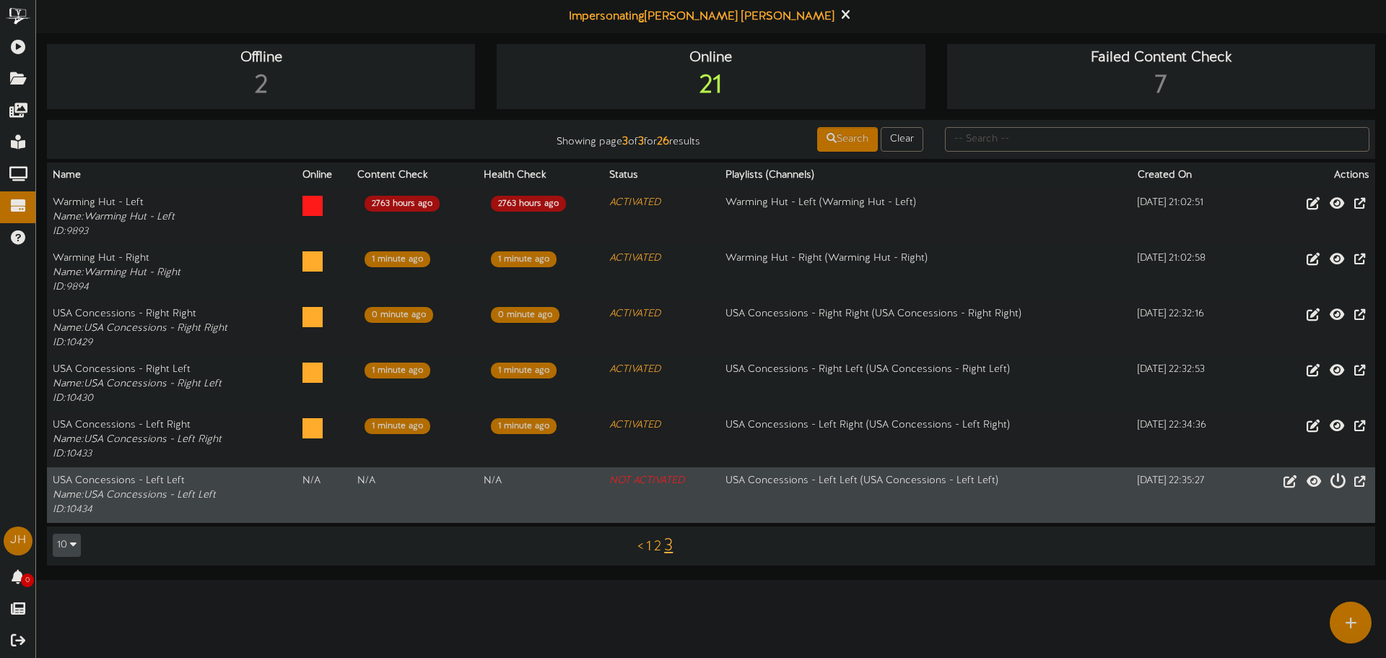
click at [1332, 480] on icon at bounding box center [1338, 480] width 16 height 16
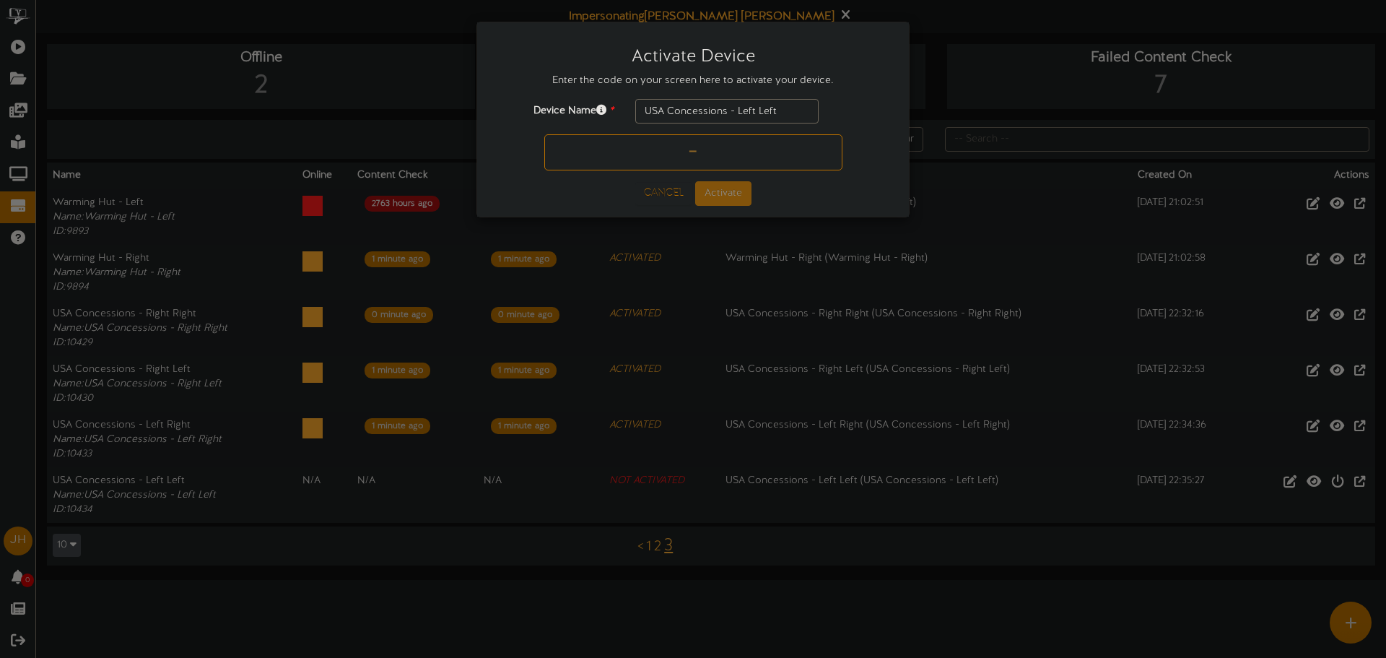
paste input "FTFN13"
type input "FTFN13"
click at [719, 192] on button "Activate" at bounding box center [723, 193] width 56 height 25
